Goal: Information Seeking & Learning: Compare options

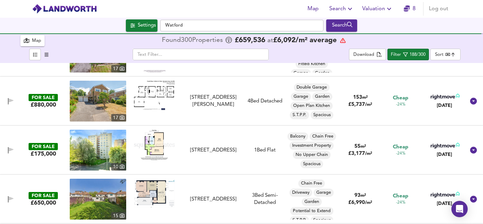
scroll to position [3610, 0]
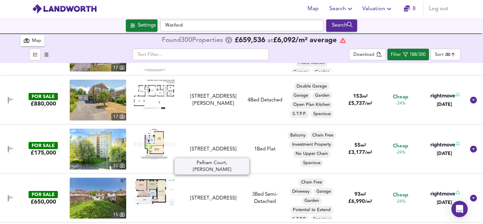
click at [200, 145] on div "[STREET_ADDRESS]" at bounding box center [212, 148] width 55 height 7
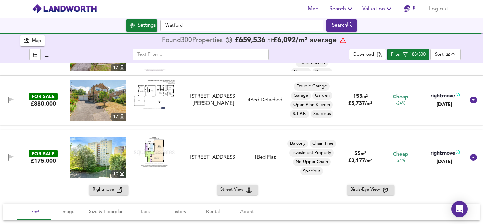
click at [160, 148] on img at bounding box center [154, 152] width 41 height 31
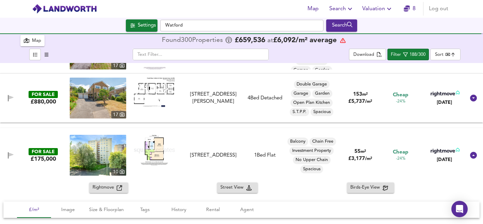
scroll to position [3615, 0]
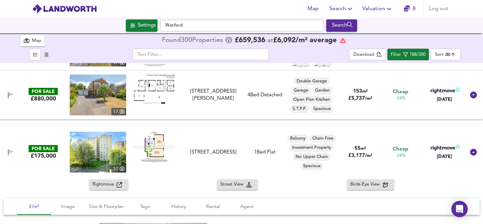
click at [101, 187] on span "Rightmove" at bounding box center [104, 185] width 24 height 8
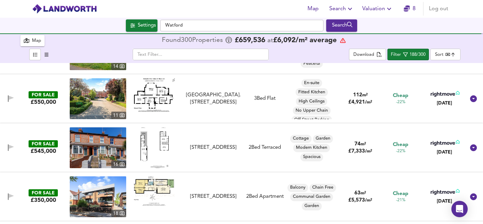
scroll to position [4071, 0]
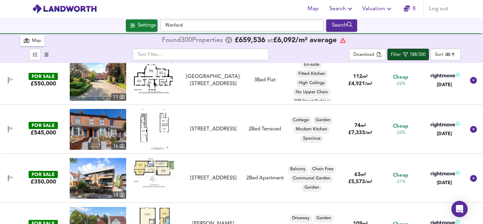
click at [416, 54] on div "188/300" at bounding box center [417, 55] width 16 height 8
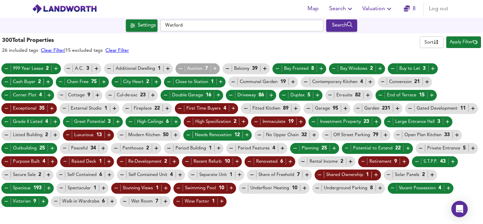
click at [122, 133] on icon "button" at bounding box center [122, 135] width 6 height 6
click at [69, 67] on icon "button" at bounding box center [69, 69] width 6 height 6
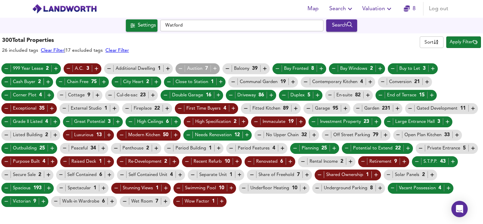
click at [169, 69] on icon "button" at bounding box center [168, 69] width 6 height 6
click at [382, 81] on icon "button" at bounding box center [383, 82] width 6 height 6
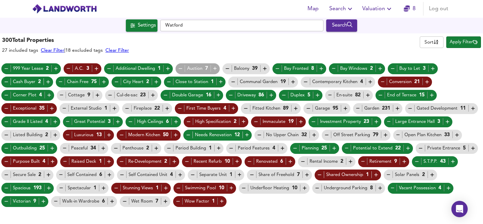
click at [456, 43] on span "Apply Filter" at bounding box center [463, 42] width 28 height 8
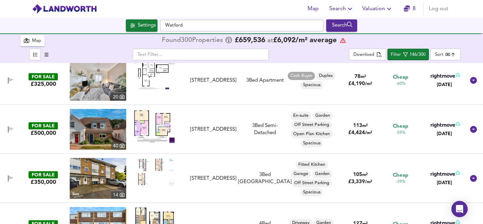
scroll to position [750, 0]
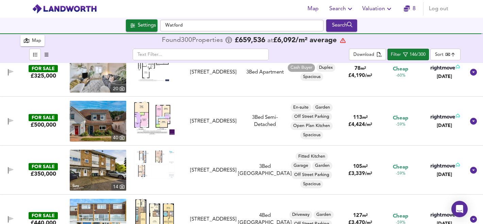
click at [46, 55] on icon "button" at bounding box center [47, 55] width 4 height 4
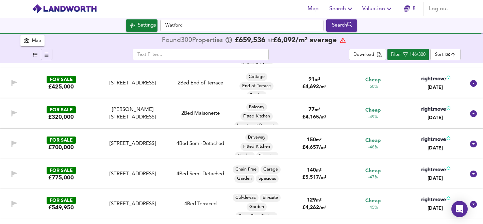
click at [36, 53] on icon "button" at bounding box center [35, 54] width 4 height 4
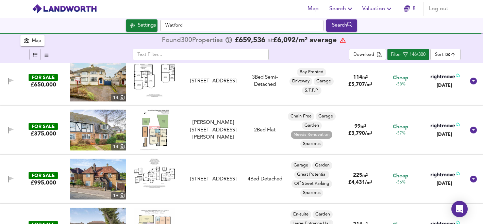
scroll to position [937, 0]
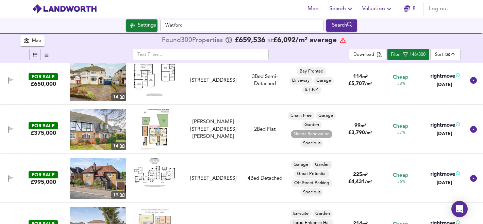
click at [98, 136] on img at bounding box center [98, 129] width 56 height 41
click at [11, 130] on icon "button" at bounding box center [11, 129] width 6 height 6
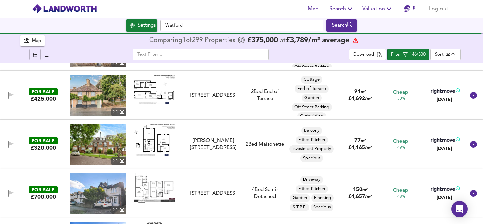
scroll to position [1216, 0]
click at [158, 138] on img at bounding box center [154, 139] width 41 height 32
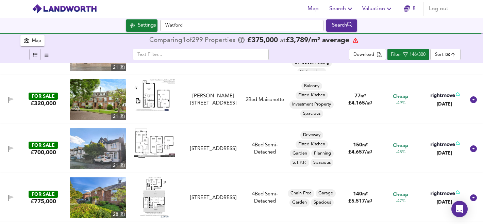
scroll to position [1260, 0]
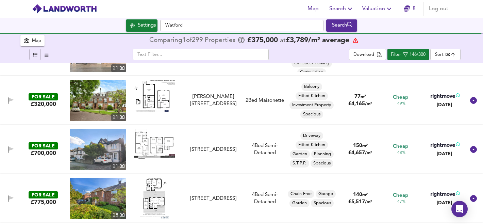
click at [10, 99] on icon "button" at bounding box center [10, 100] width 5 height 4
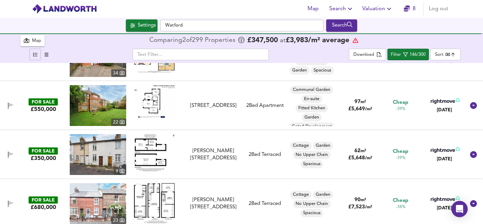
scroll to position [1896, 0]
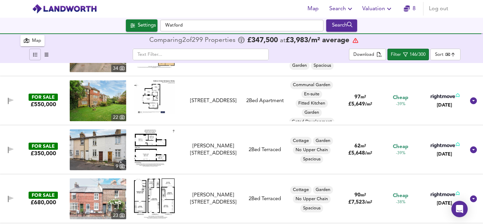
click at [155, 143] on img at bounding box center [154, 147] width 41 height 37
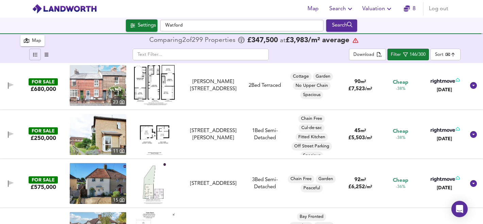
scroll to position [5, 0]
click at [149, 135] on img at bounding box center [155, 134] width 30 height 41
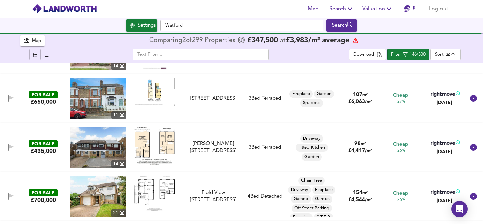
scroll to position [2694, 0]
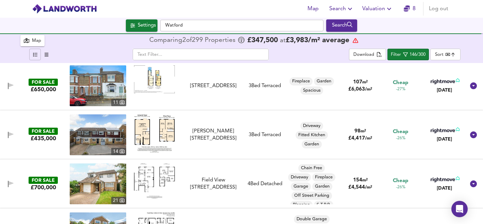
click at [156, 128] on img at bounding box center [154, 133] width 41 height 38
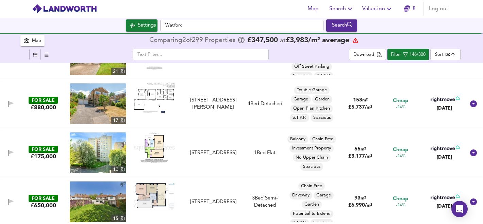
scroll to position [2827, 0]
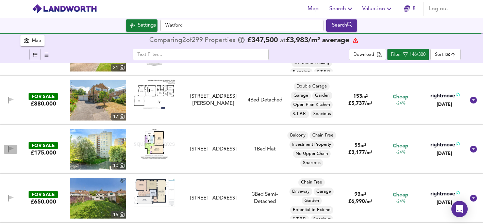
click at [8, 148] on icon "button" at bounding box center [8, 149] width 1 height 6
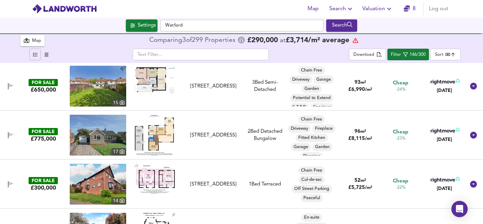
scroll to position [2989, 0]
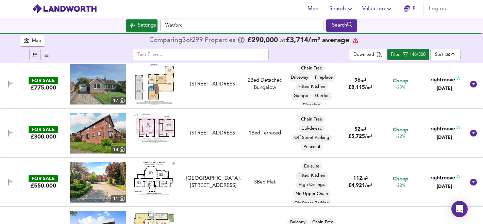
click at [153, 127] on img at bounding box center [154, 128] width 41 height 30
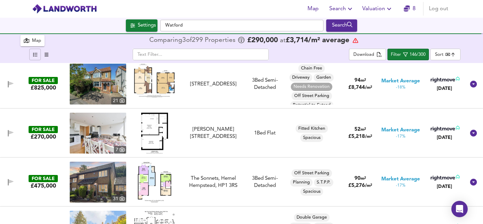
scroll to position [3233, 0]
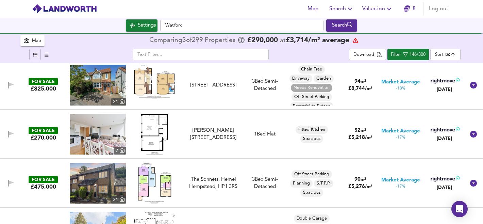
click at [152, 135] on img at bounding box center [154, 134] width 27 height 41
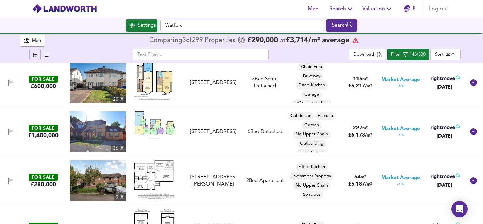
scroll to position [3730, 0]
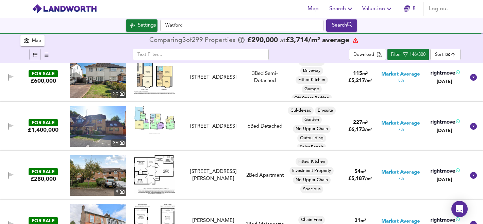
click at [154, 162] on img at bounding box center [154, 174] width 41 height 39
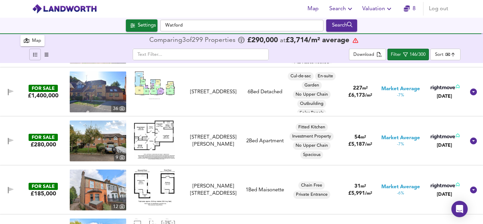
scroll to position [3765, 0]
click at [8, 141] on icon "button" at bounding box center [8, 140] width 1 height 6
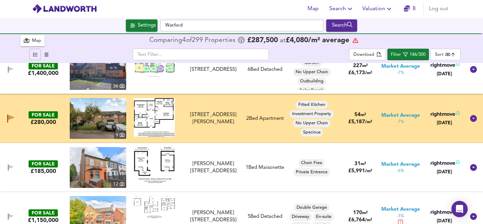
scroll to position [3790, 0]
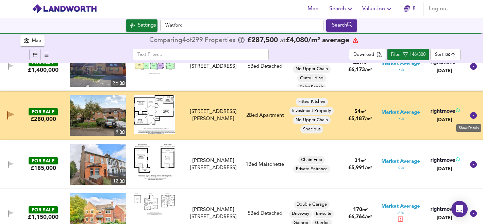
click at [471, 116] on icon at bounding box center [473, 115] width 7 height 7
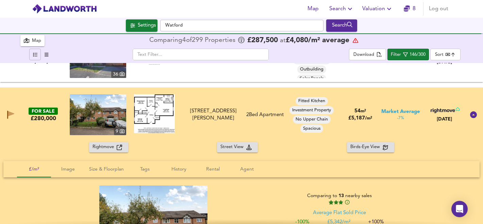
scroll to position [3792, 0]
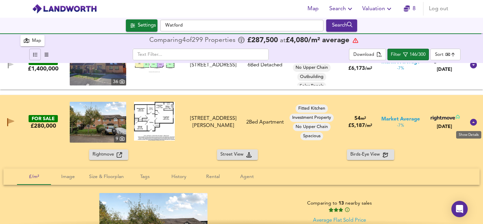
click at [471, 122] on icon at bounding box center [473, 122] width 7 height 7
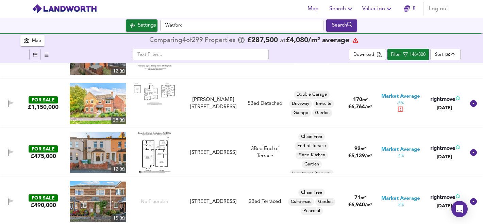
scroll to position [3903, 0]
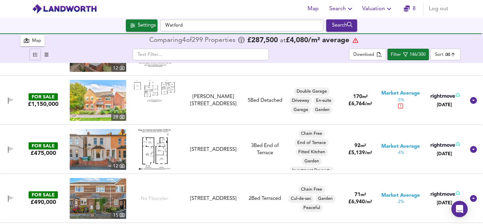
click at [160, 155] on img at bounding box center [155, 149] width 34 height 41
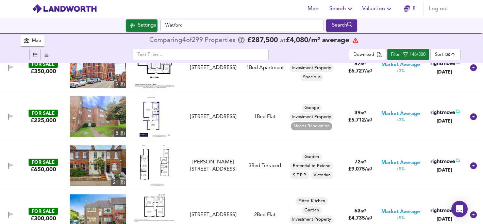
scroll to position [4574, 0]
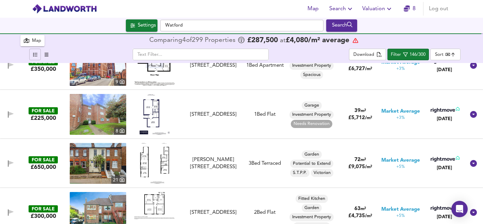
click at [154, 111] on img at bounding box center [154, 114] width 31 height 41
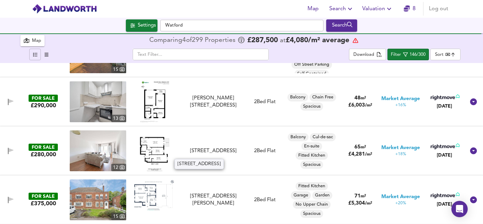
scroll to position [5422, 0]
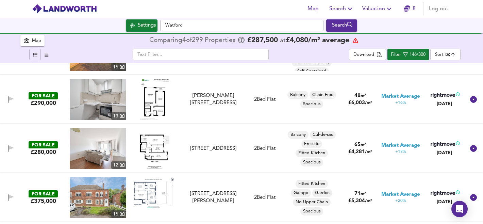
click at [161, 145] on img at bounding box center [155, 148] width 30 height 41
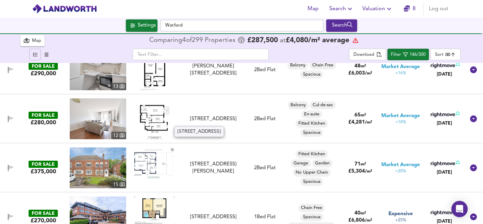
scroll to position [5452, 0]
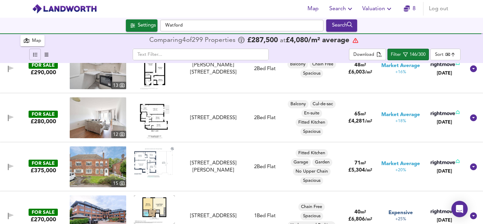
click at [9, 116] on icon "button" at bounding box center [10, 117] width 5 height 4
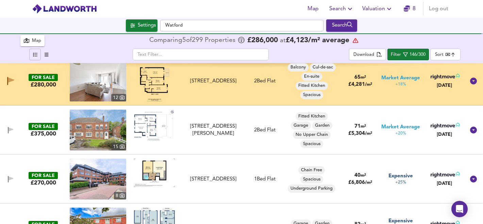
scroll to position [5490, 0]
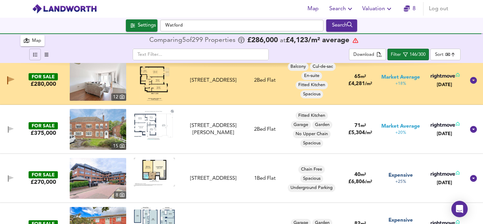
click at [143, 123] on img at bounding box center [154, 124] width 41 height 31
